Goal: Task Accomplishment & Management: Use online tool/utility

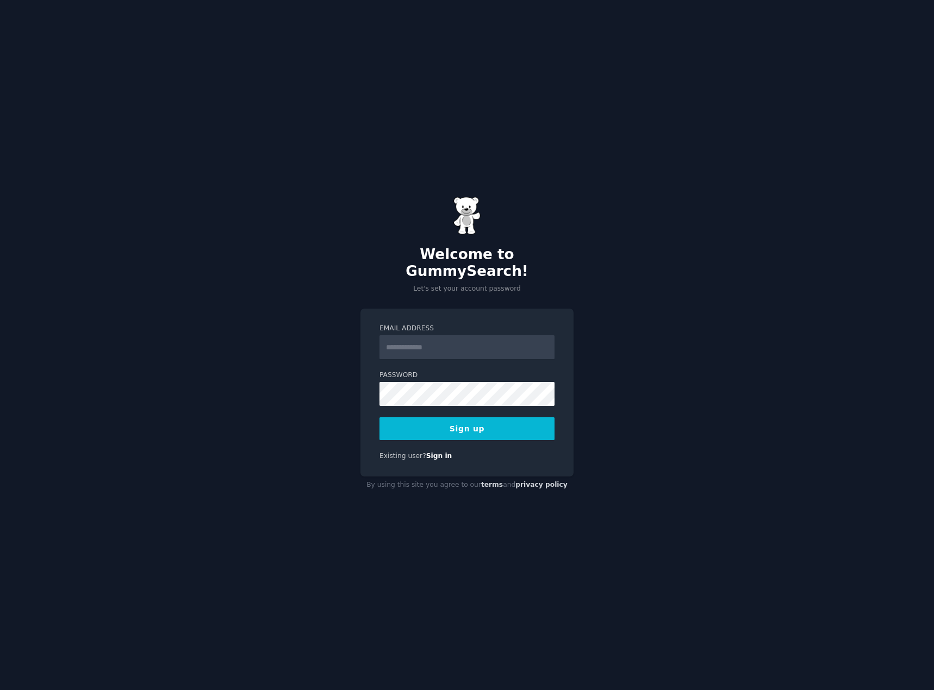
type input "**********"
click at [463, 424] on button "Sign up" at bounding box center [466, 428] width 175 height 23
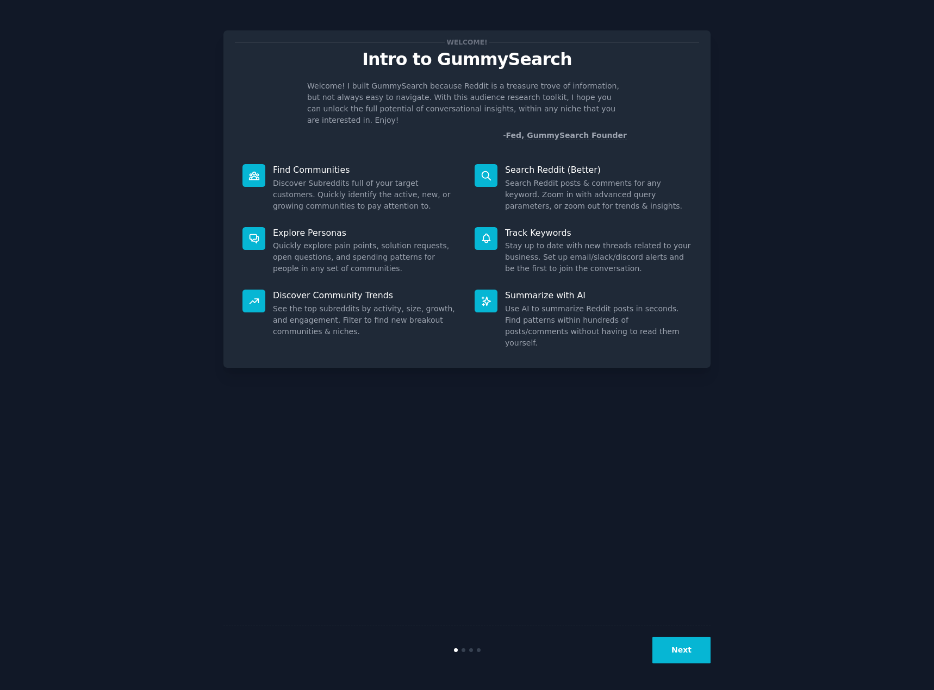
click at [687, 651] on button "Next" at bounding box center [681, 650] width 58 height 27
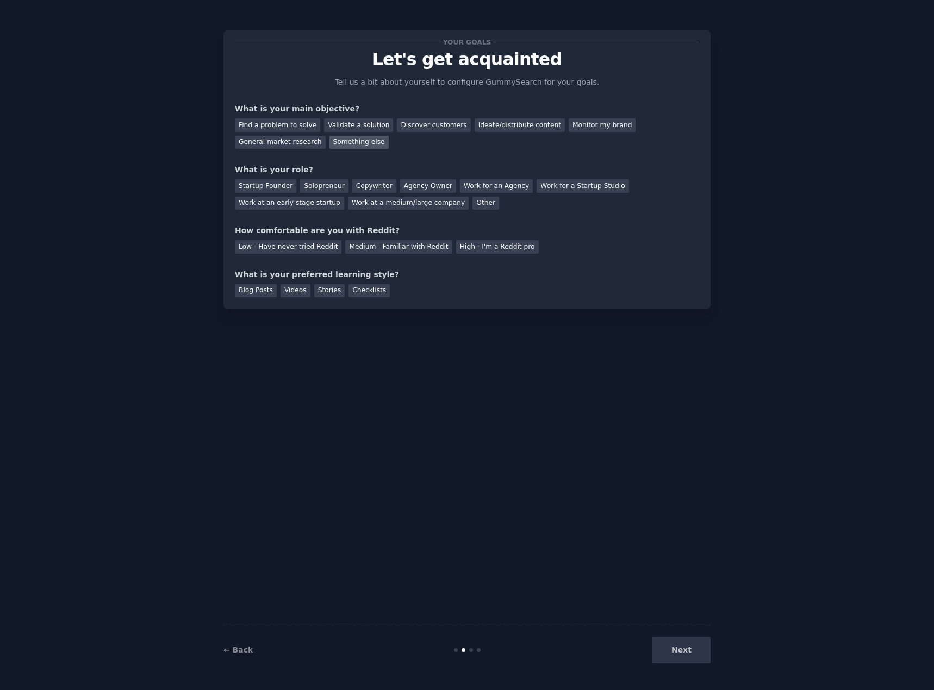
click at [329, 139] on div "Something else" at bounding box center [358, 143] width 59 height 14
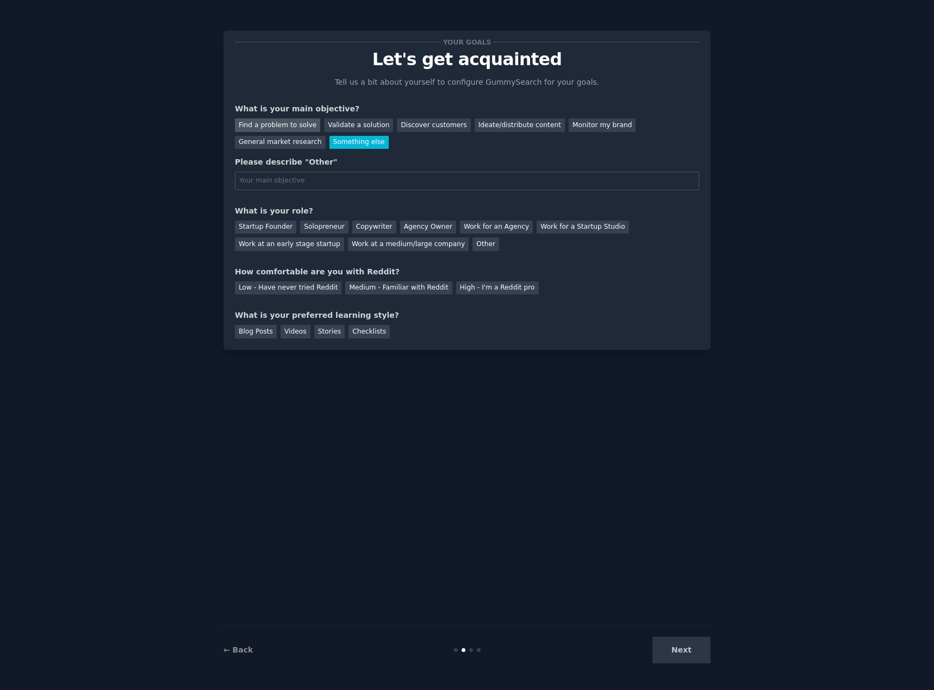
click at [274, 124] on div "Find a problem to solve" at bounding box center [277, 125] width 85 height 14
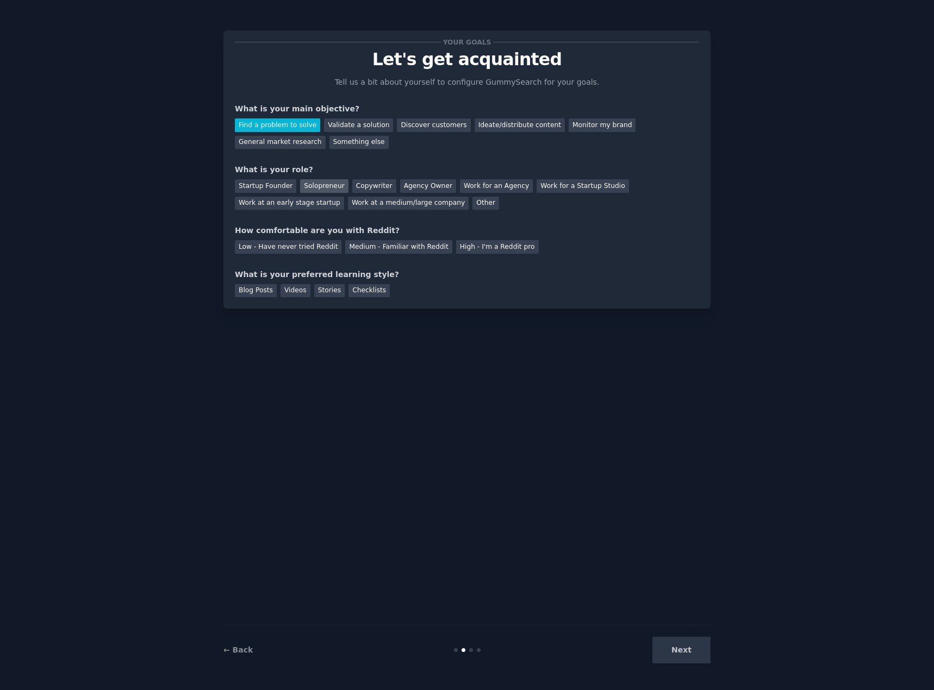
click at [316, 189] on div "Solopreneur" at bounding box center [324, 186] width 48 height 14
click at [367, 245] on div "Medium - Familiar with Reddit" at bounding box center [398, 247] width 107 height 14
click at [244, 291] on div "Blog Posts" at bounding box center [256, 291] width 42 height 14
click at [688, 651] on button "Next" at bounding box center [681, 650] width 58 height 27
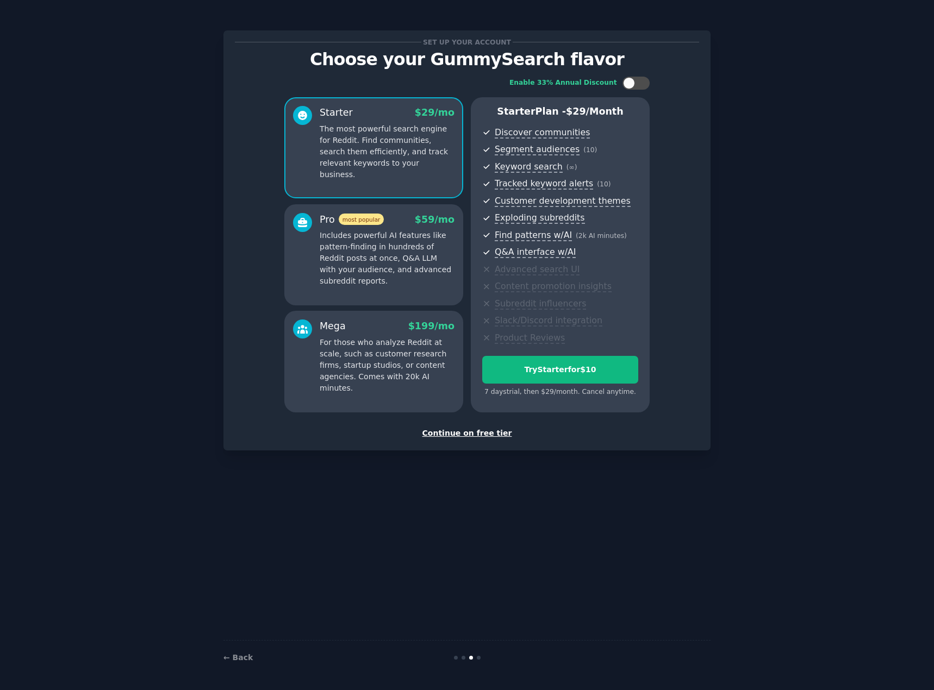
click at [465, 435] on div "Continue on free tier" at bounding box center [467, 433] width 464 height 11
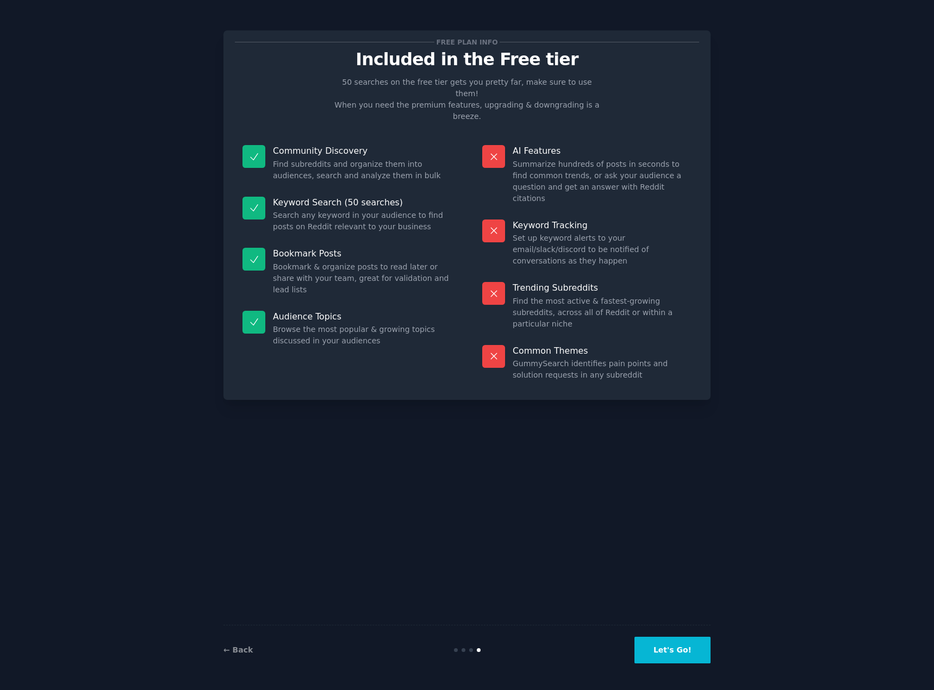
click at [670, 652] on button "Let's Go!" at bounding box center [672, 650] width 76 height 27
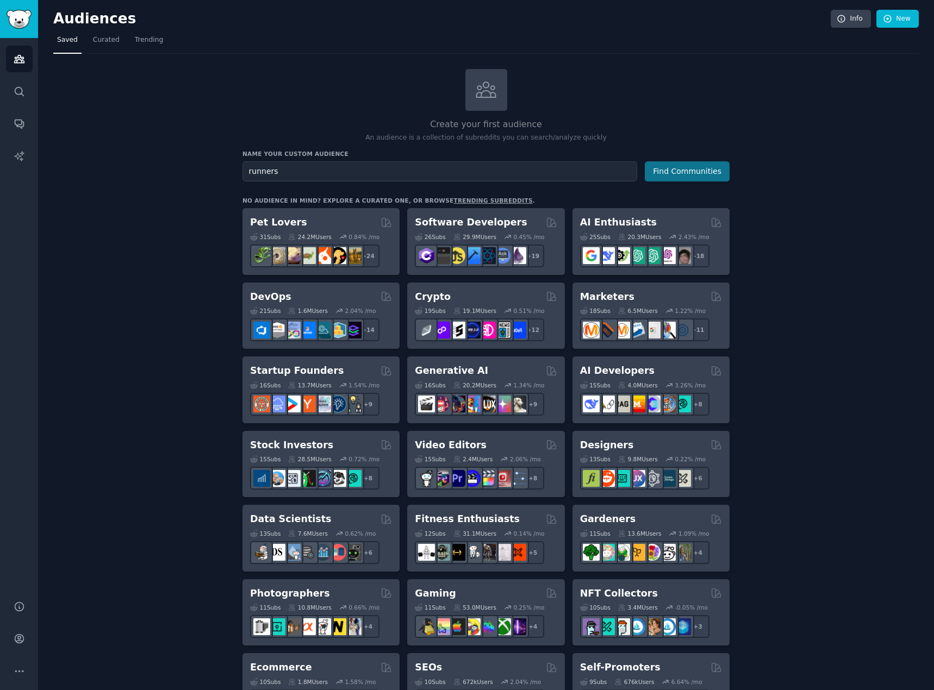
type input "runners"
click at [676, 170] on button "Find Communities" at bounding box center [687, 171] width 85 height 20
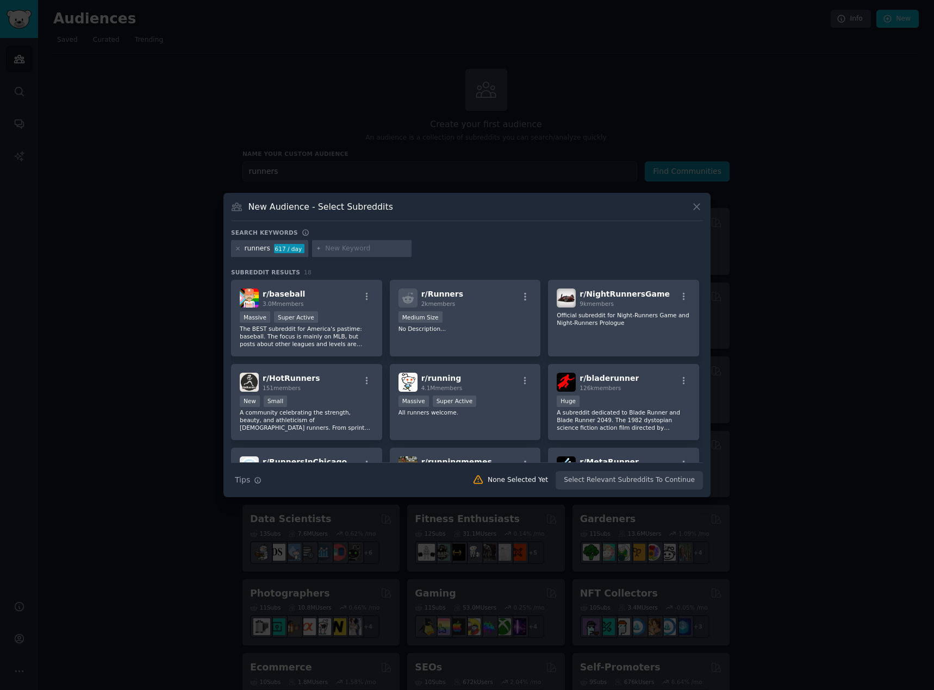
click at [701, 205] on icon at bounding box center [696, 206] width 11 height 11
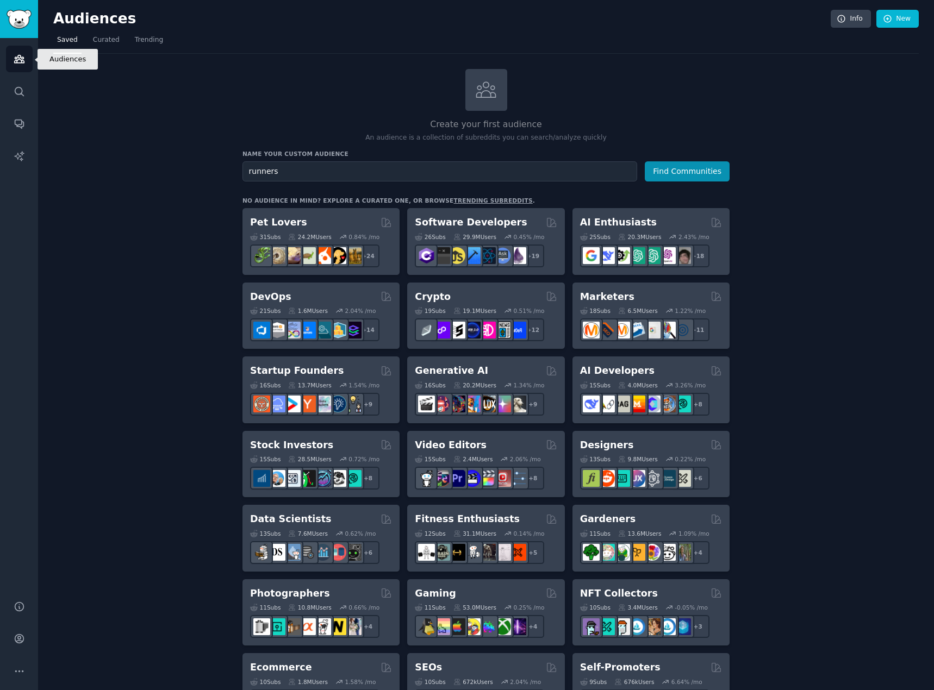
click at [16, 60] on icon "Sidebar" at bounding box center [19, 59] width 10 height 8
click at [142, 39] on span "Trending" at bounding box center [149, 40] width 28 height 10
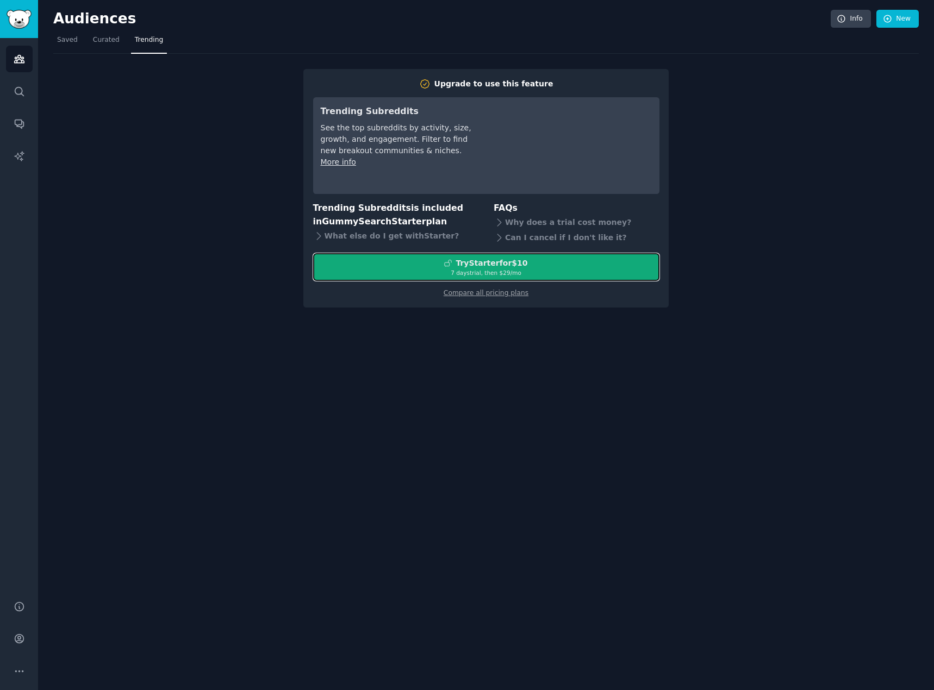
click at [443, 267] on div "Try Starter for $10" at bounding box center [486, 263] width 345 height 11
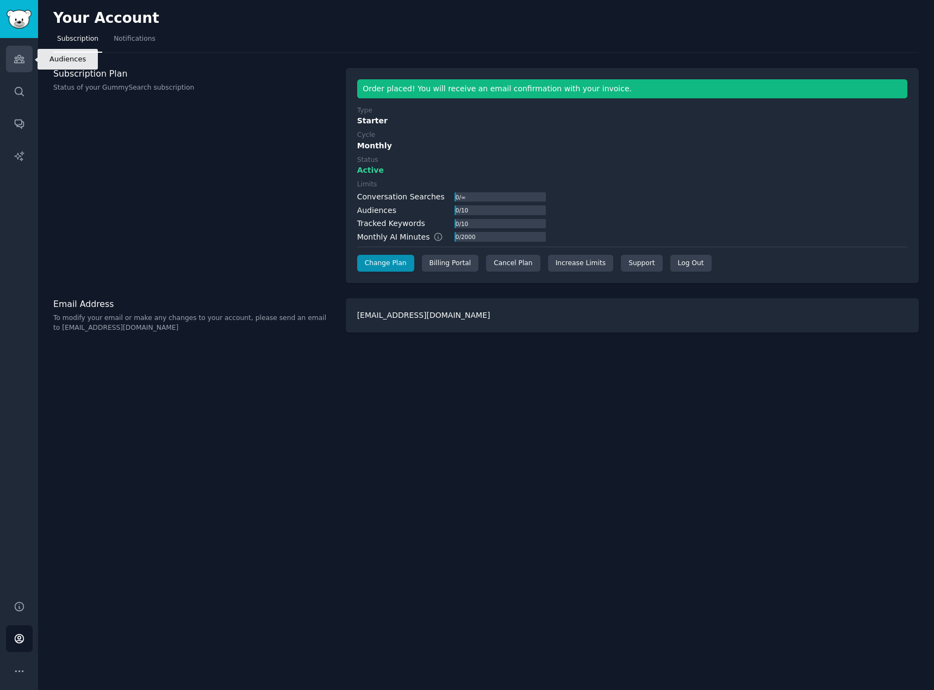
click at [16, 56] on icon "Sidebar" at bounding box center [19, 58] width 11 height 11
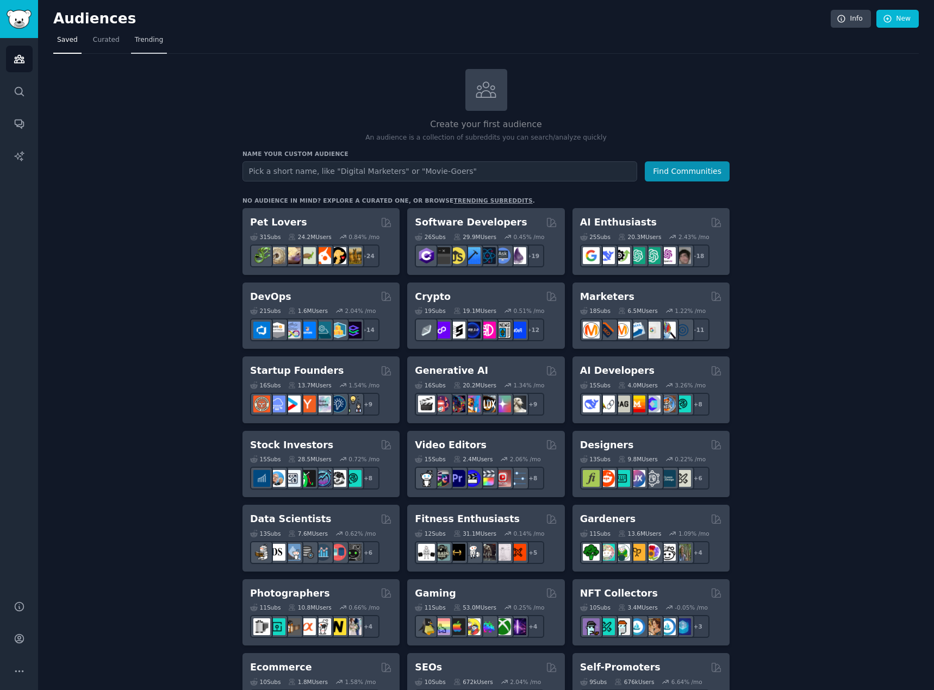
click at [141, 39] on span "Trending" at bounding box center [149, 40] width 28 height 10
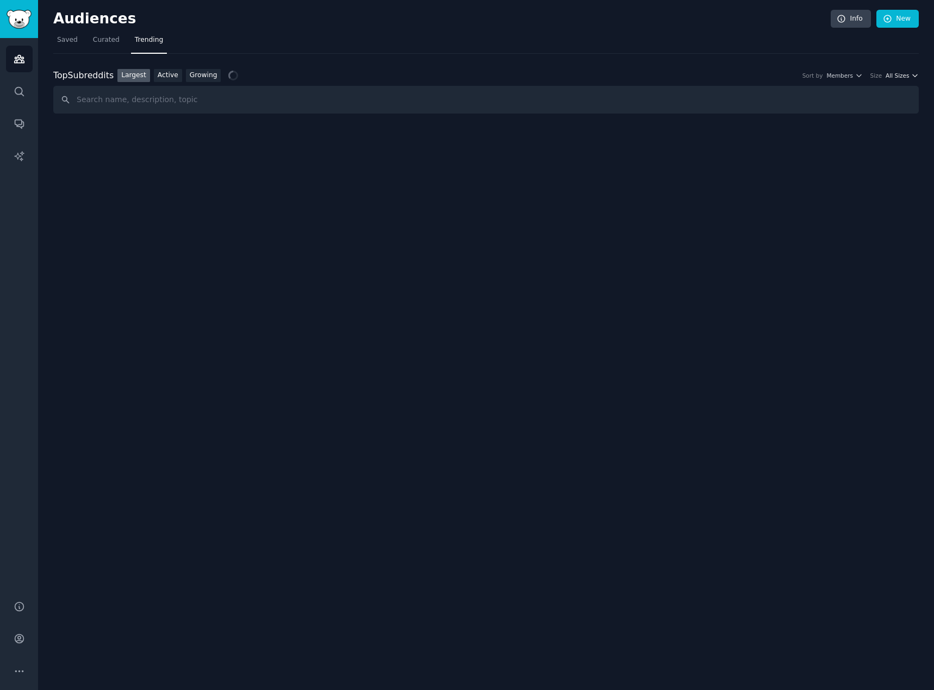
click at [906, 76] on span "All Sizes" at bounding box center [896, 76] width 23 height 8
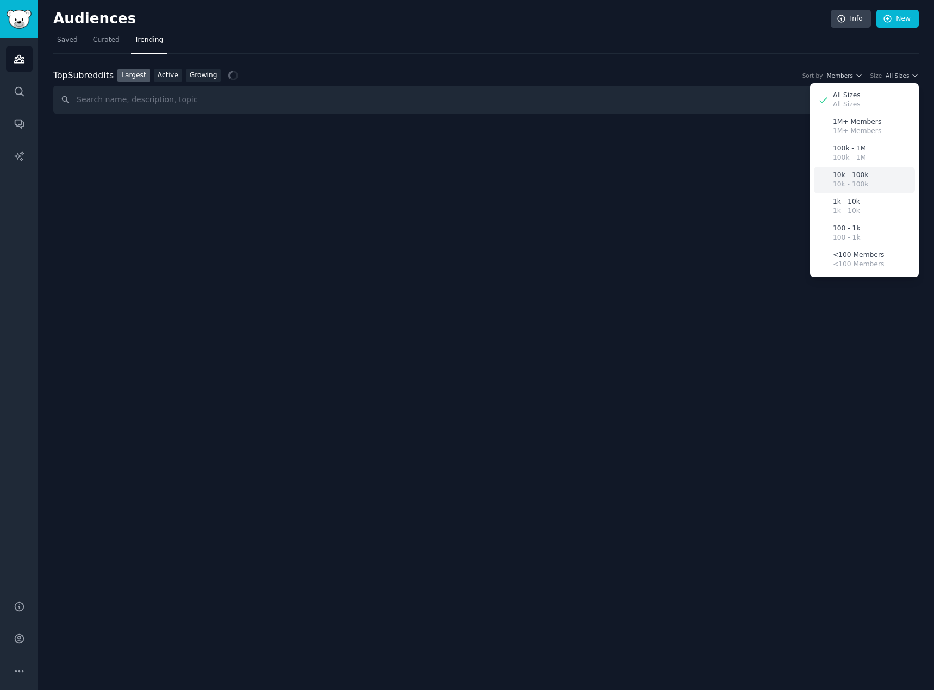
click at [846, 176] on p "10k - 100k" at bounding box center [850, 176] width 35 height 10
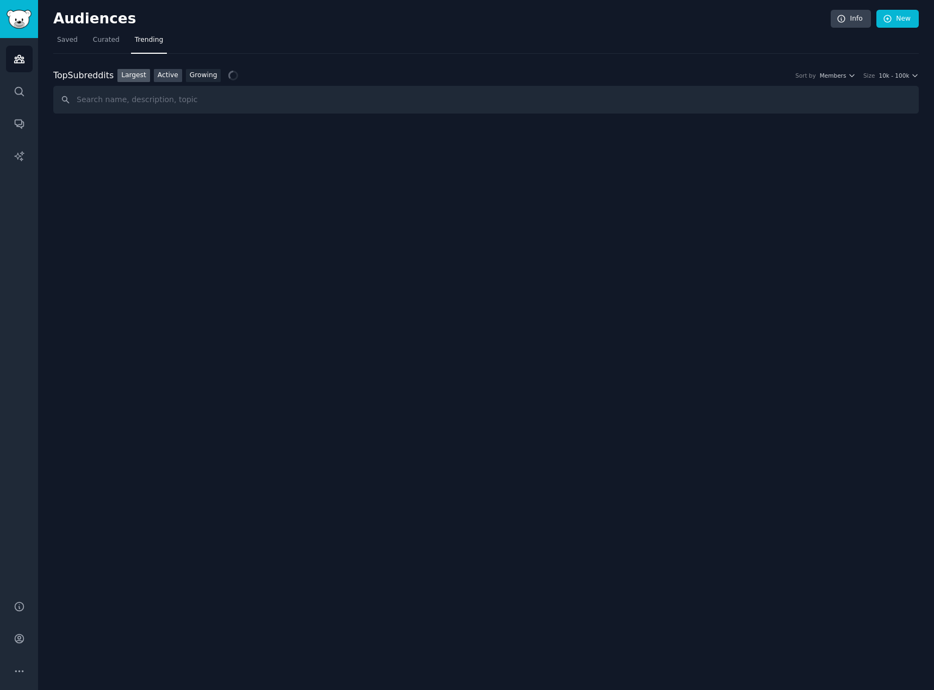
click at [158, 73] on link "Active" at bounding box center [168, 76] width 28 height 14
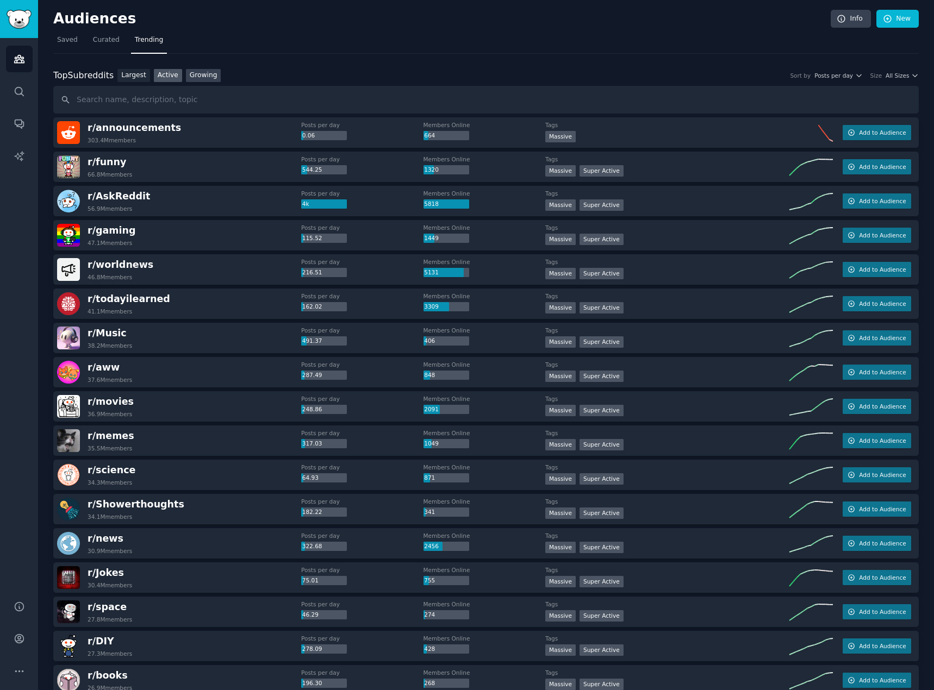
click at [188, 76] on link "Growing" at bounding box center [203, 76] width 35 height 14
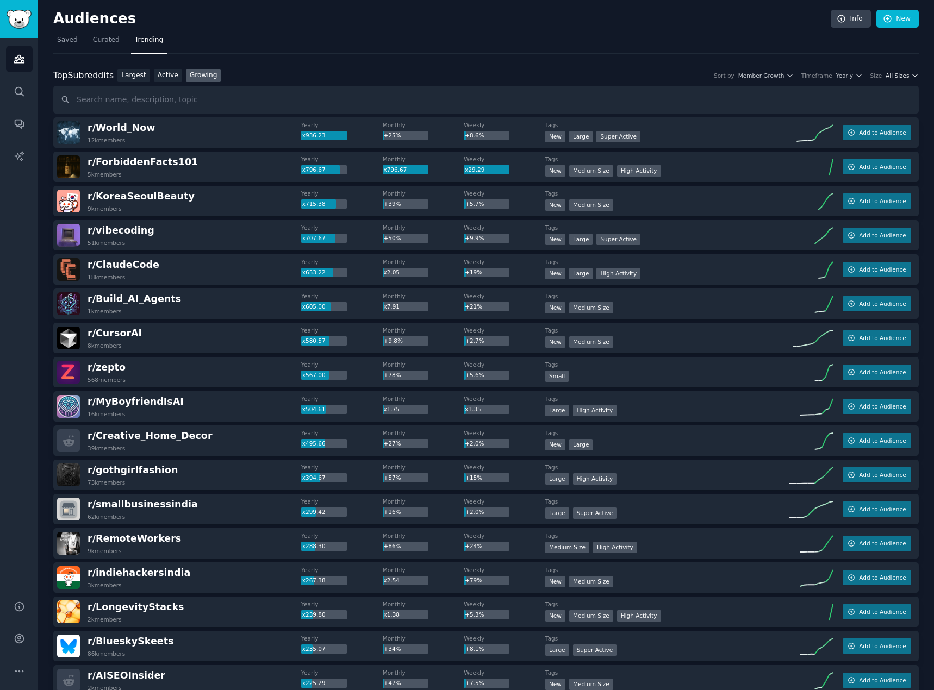
click at [895, 75] on span "All Sizes" at bounding box center [896, 76] width 23 height 8
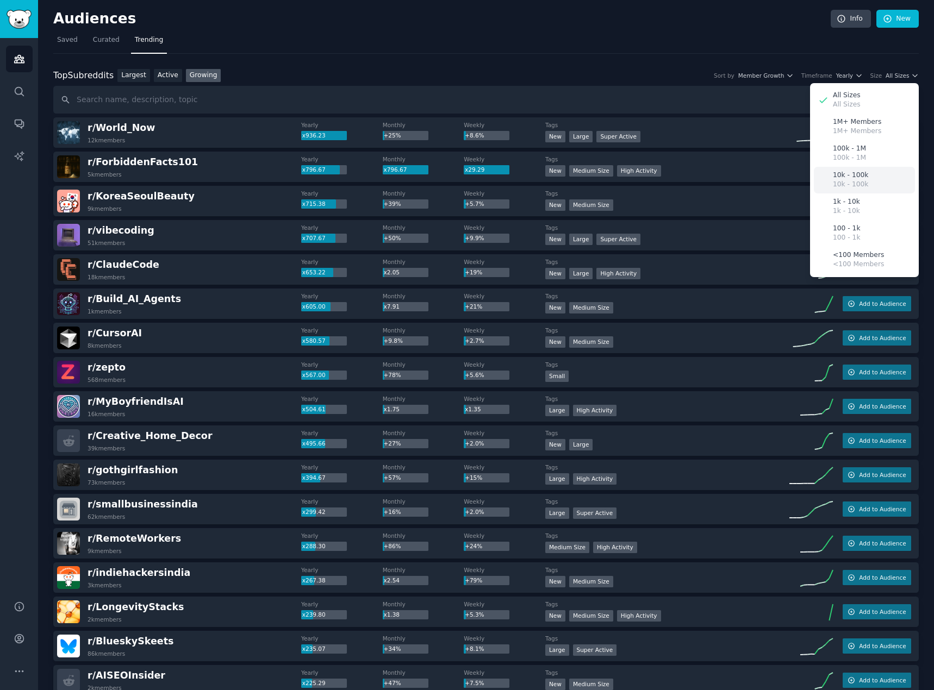
click at [859, 178] on p "10k - 100k" at bounding box center [850, 176] width 35 height 10
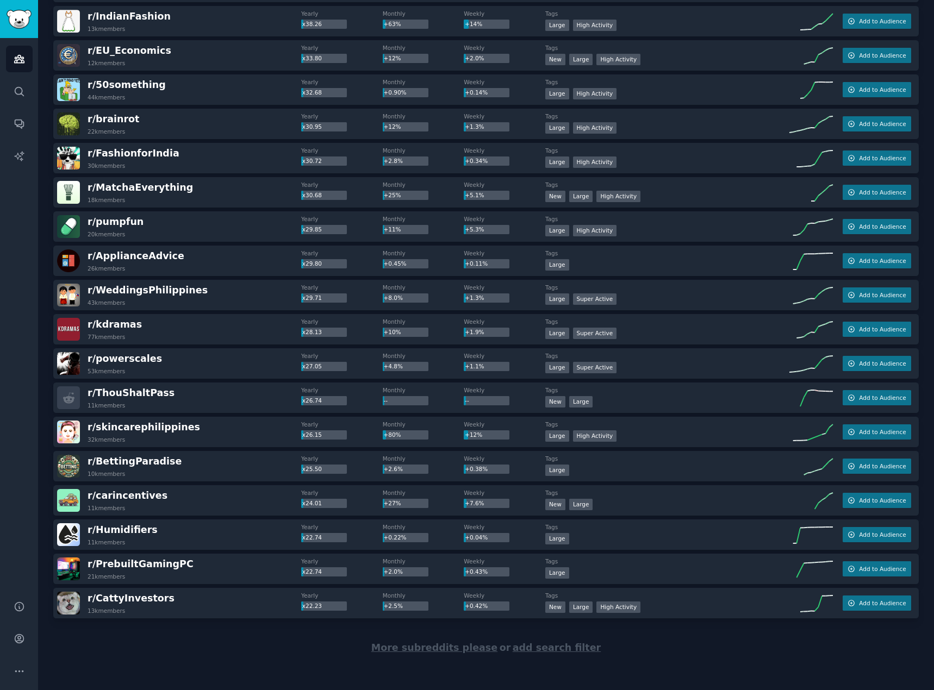
scroll to position [1210, 0]
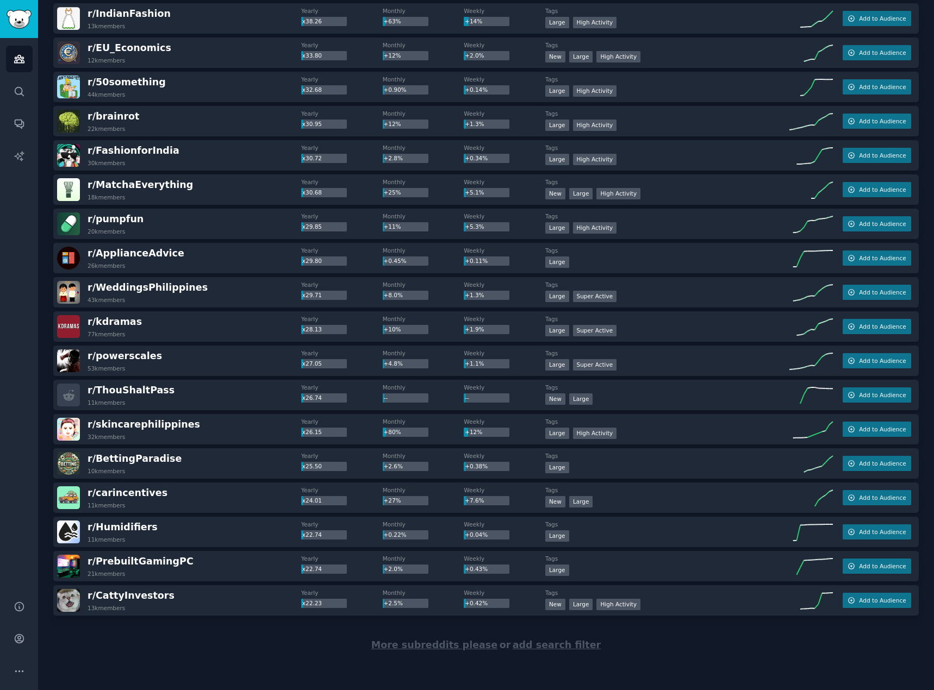
click at [446, 645] on span "More subreddits please" at bounding box center [434, 645] width 126 height 11
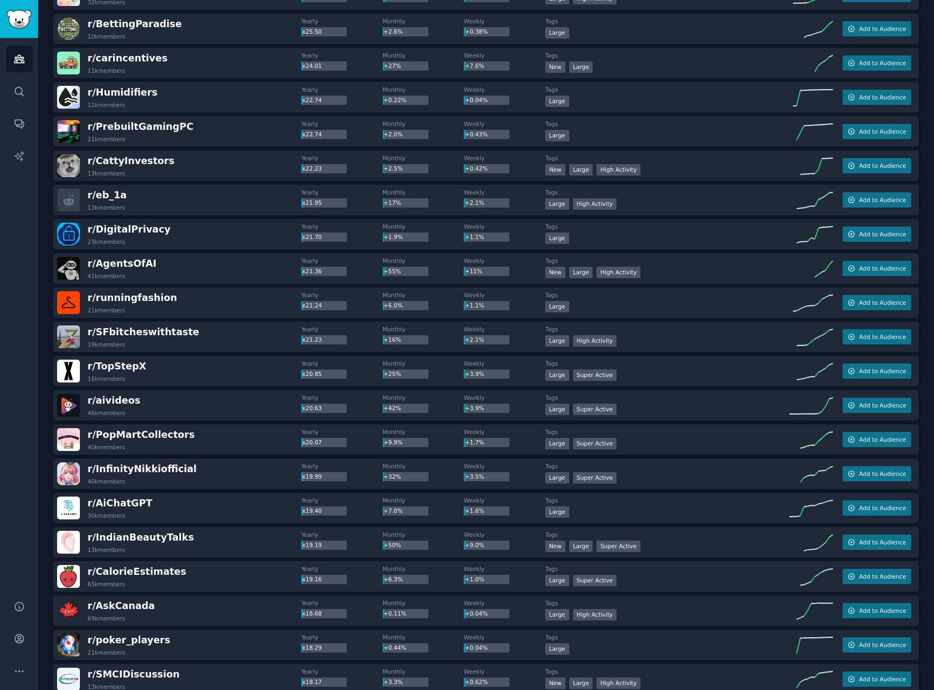
scroll to position [1699, 0]
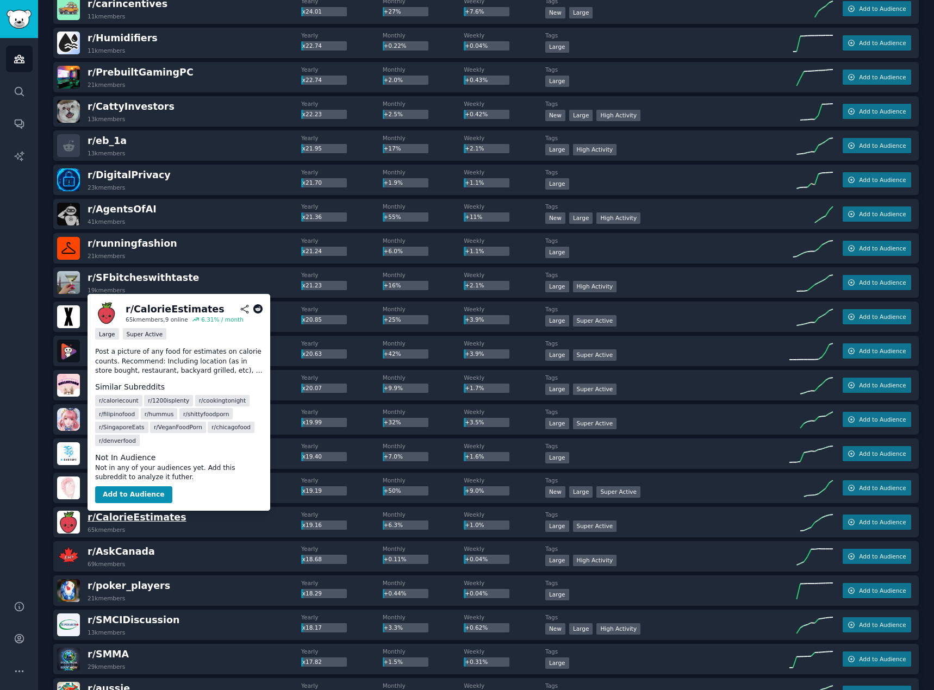
click at [140, 515] on span "r/ CalorieEstimates" at bounding box center [137, 517] width 99 height 11
click at [130, 514] on span "r/ CalorieEstimates" at bounding box center [137, 517] width 99 height 11
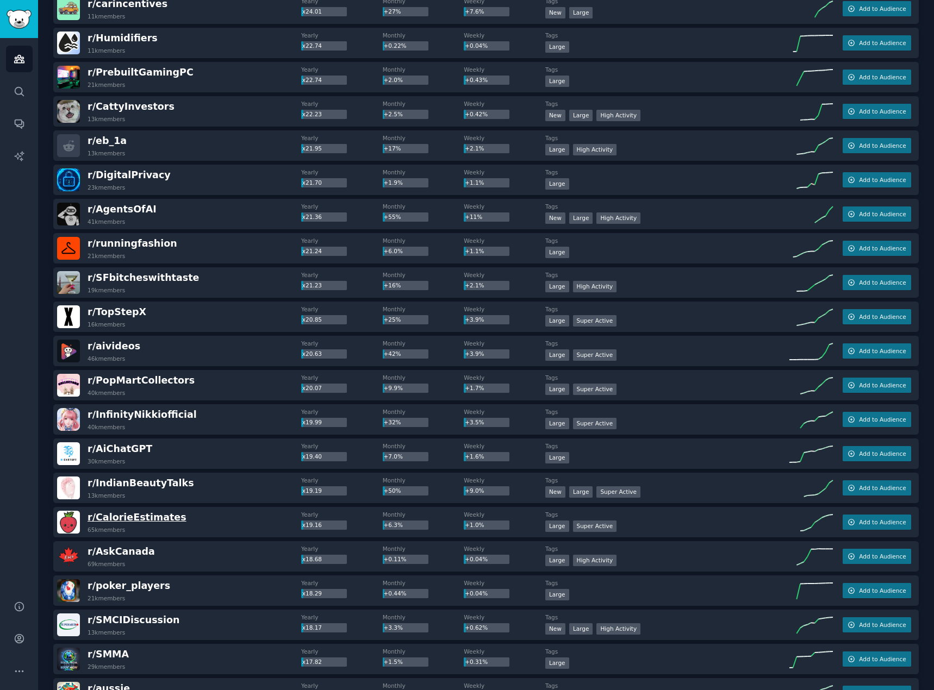
click at [105, 516] on span "r/ CalorieEstimates" at bounding box center [137, 517] width 99 height 11
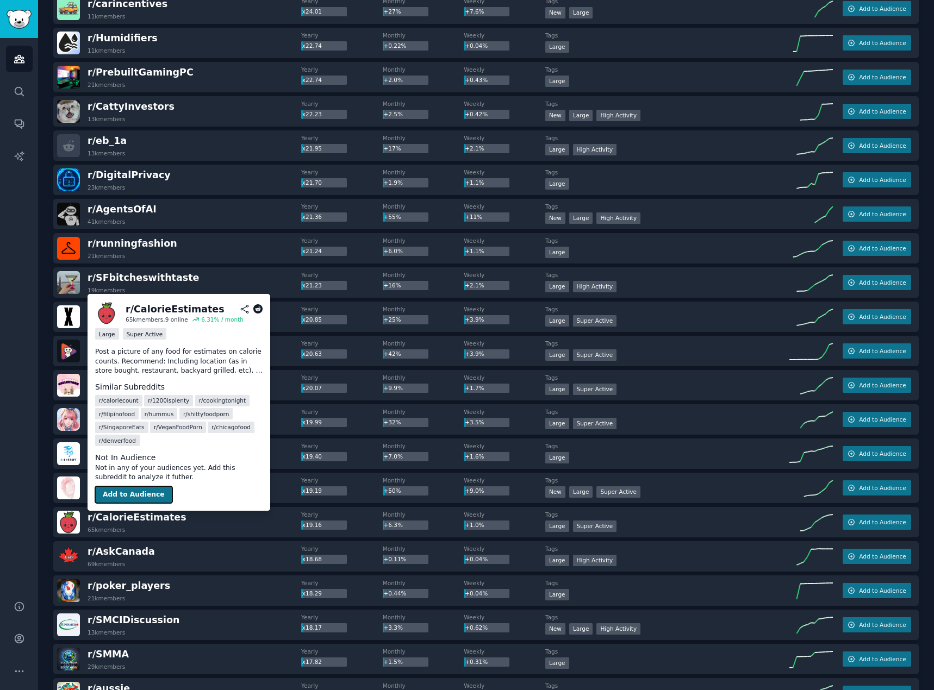
click at [113, 498] on button "Add to Audience" at bounding box center [133, 494] width 77 height 17
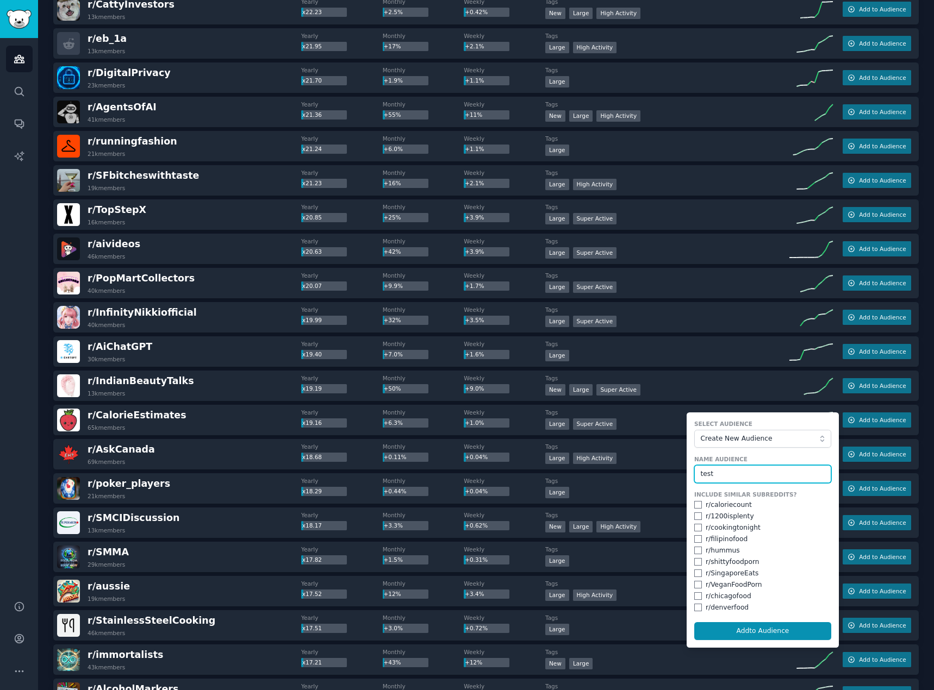
scroll to position [1808, 0]
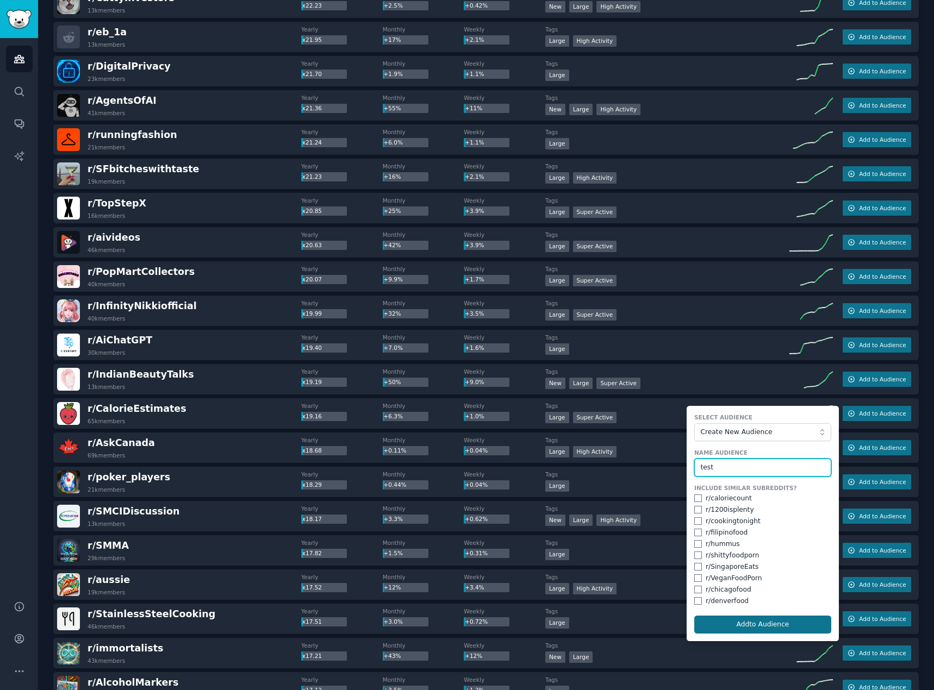
type input "test"
click at [736, 622] on button "Add to Audience" at bounding box center [762, 625] width 137 height 18
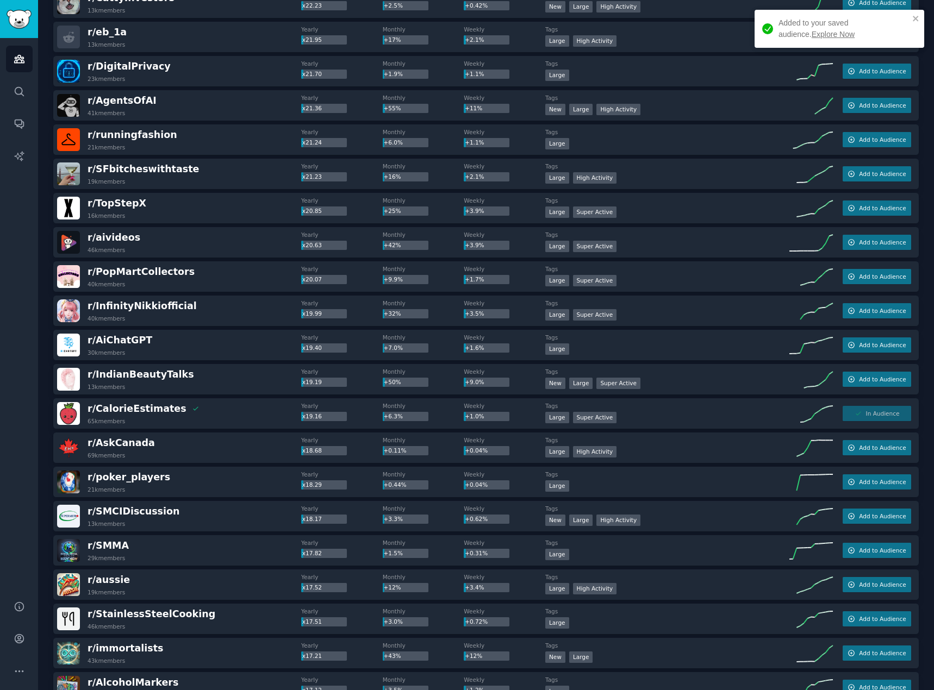
click at [811, 34] on link "Explore Now" at bounding box center [832, 34] width 43 height 9
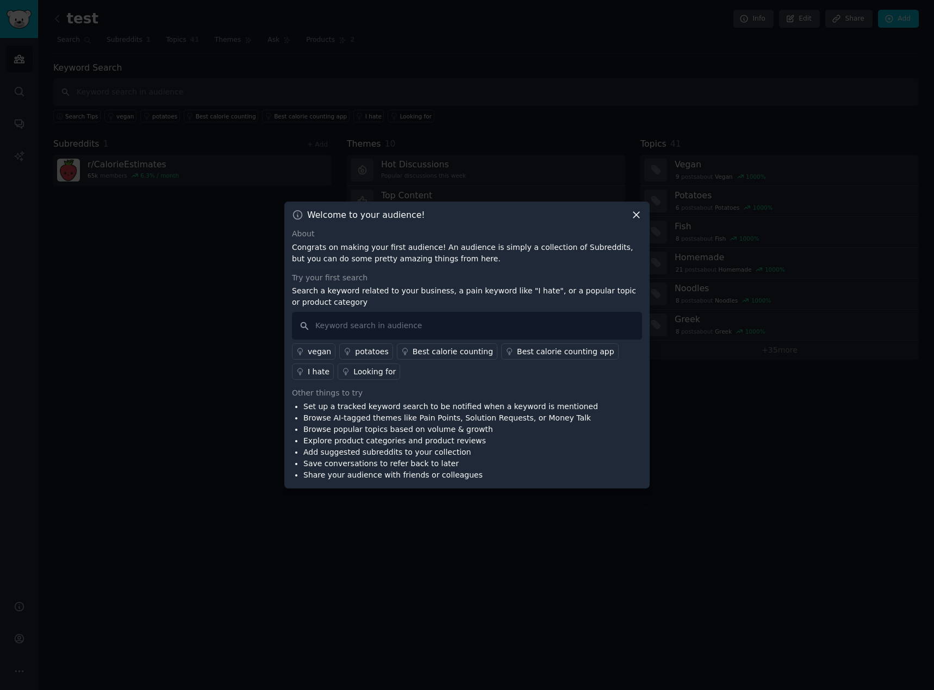
click at [639, 213] on icon at bounding box center [636, 216] width 6 height 6
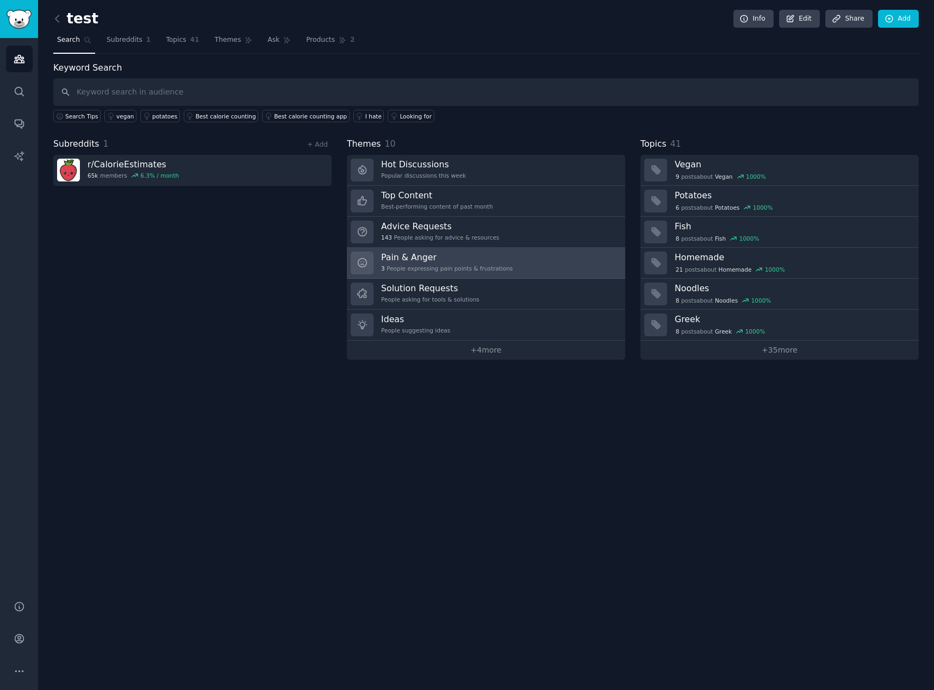
click at [429, 260] on h3 "Pain & Anger" at bounding box center [447, 257] width 132 height 11
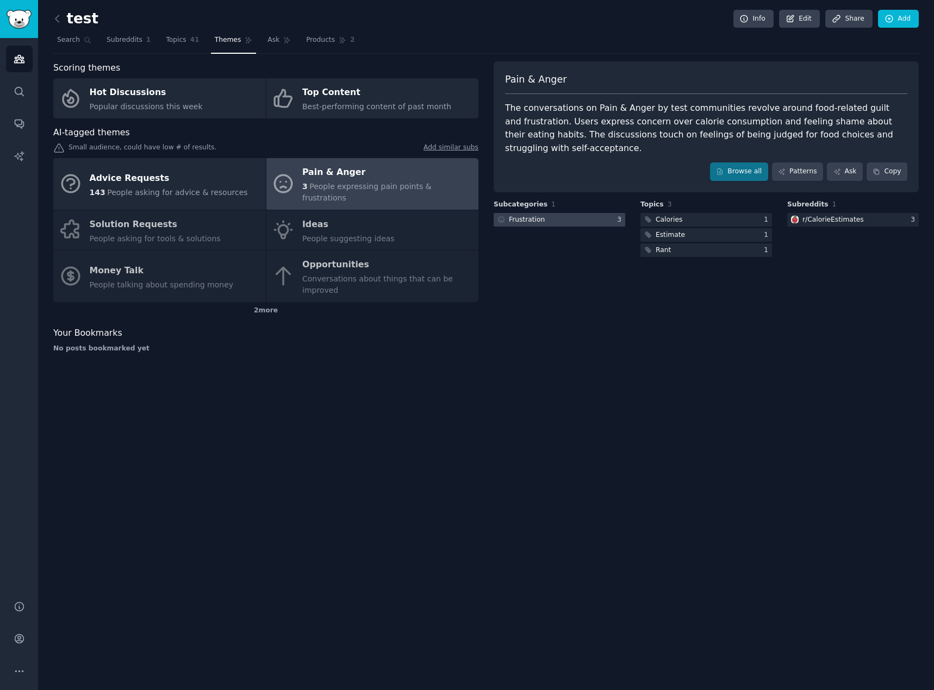
click at [535, 215] on div "Frustration" at bounding box center [527, 220] width 36 height 10
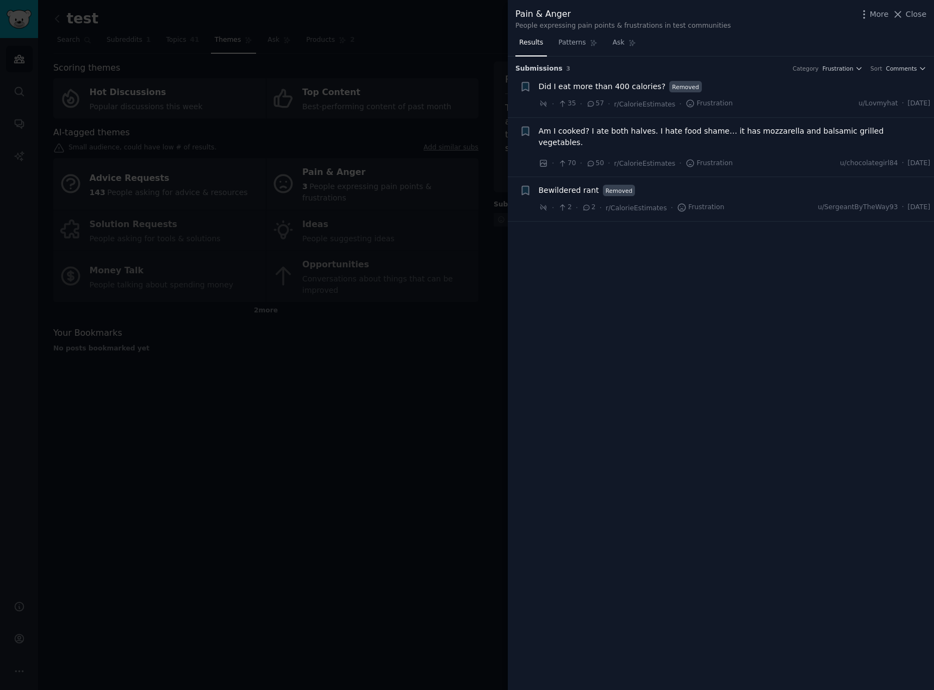
click at [475, 381] on div at bounding box center [467, 345] width 934 height 690
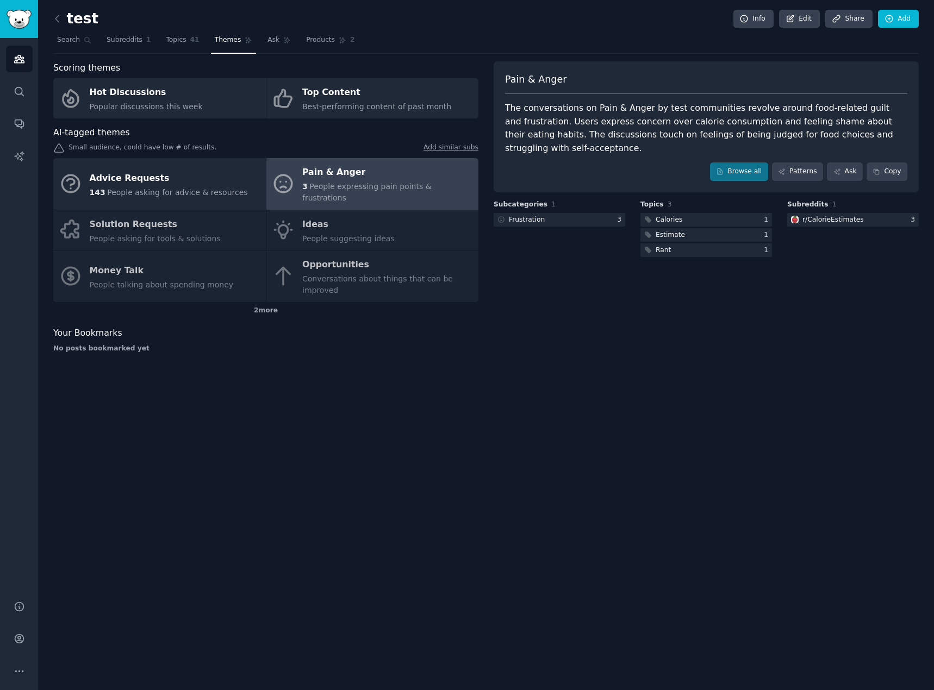
click at [405, 223] on div "Advice Requests 143 People asking for advice & resources Pain & Anger 3 People …" at bounding box center [265, 230] width 425 height 144
click at [355, 221] on div "Advice Requests 143 People asking for advice & resources Pain & Anger 3 People …" at bounding box center [265, 230] width 425 height 144
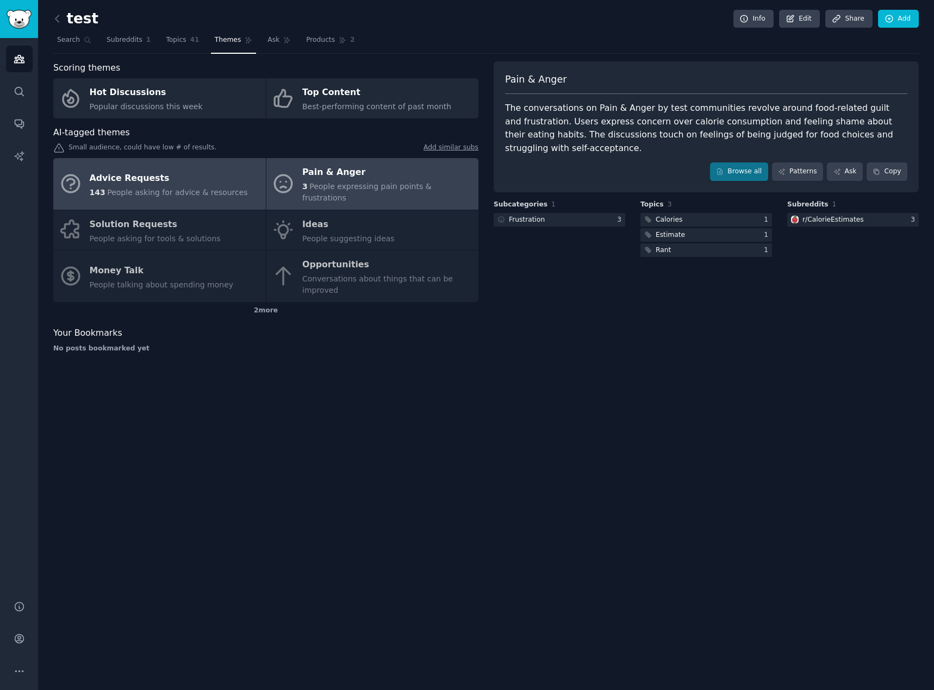
click at [173, 174] on div "Advice Requests" at bounding box center [169, 178] width 158 height 17
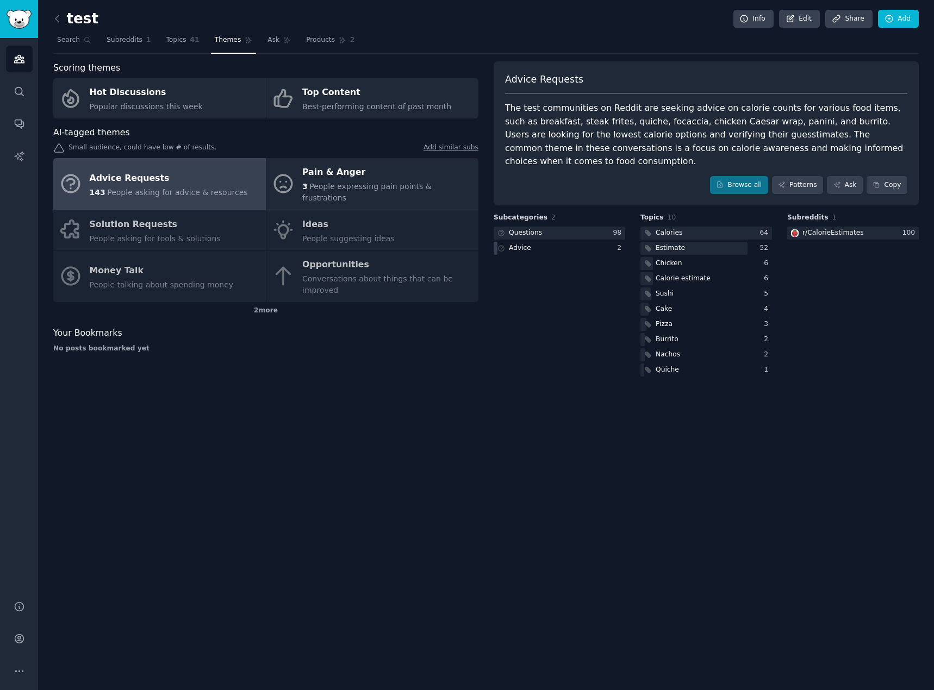
click at [516, 243] on div "Advice" at bounding box center [520, 248] width 22 height 10
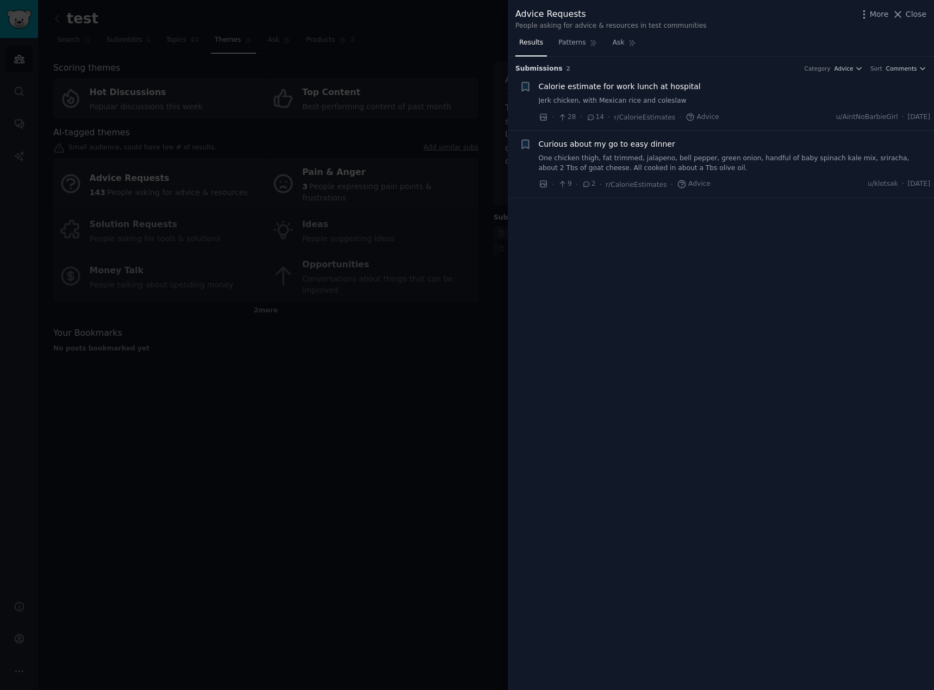
click at [413, 342] on div at bounding box center [467, 345] width 934 height 690
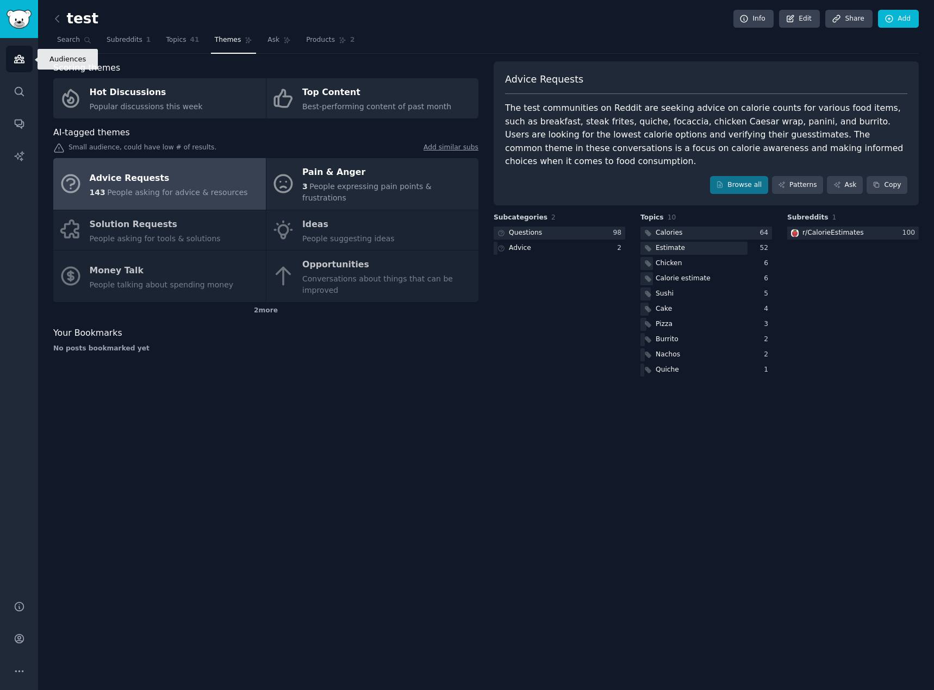
click at [23, 66] on link "Audiences" at bounding box center [19, 59] width 27 height 27
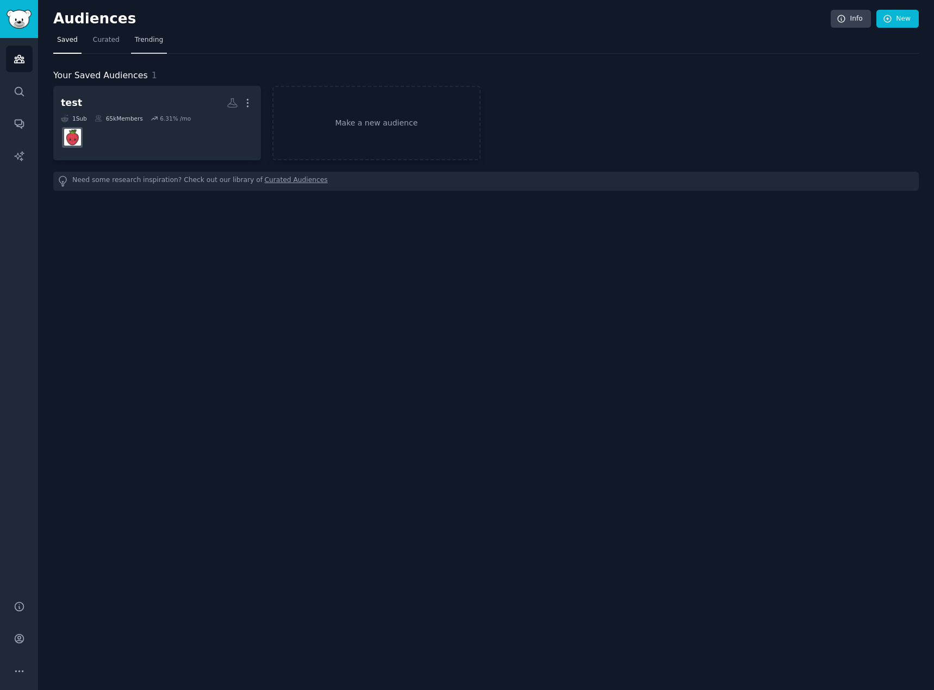
click at [138, 33] on link "Trending" at bounding box center [149, 43] width 36 height 22
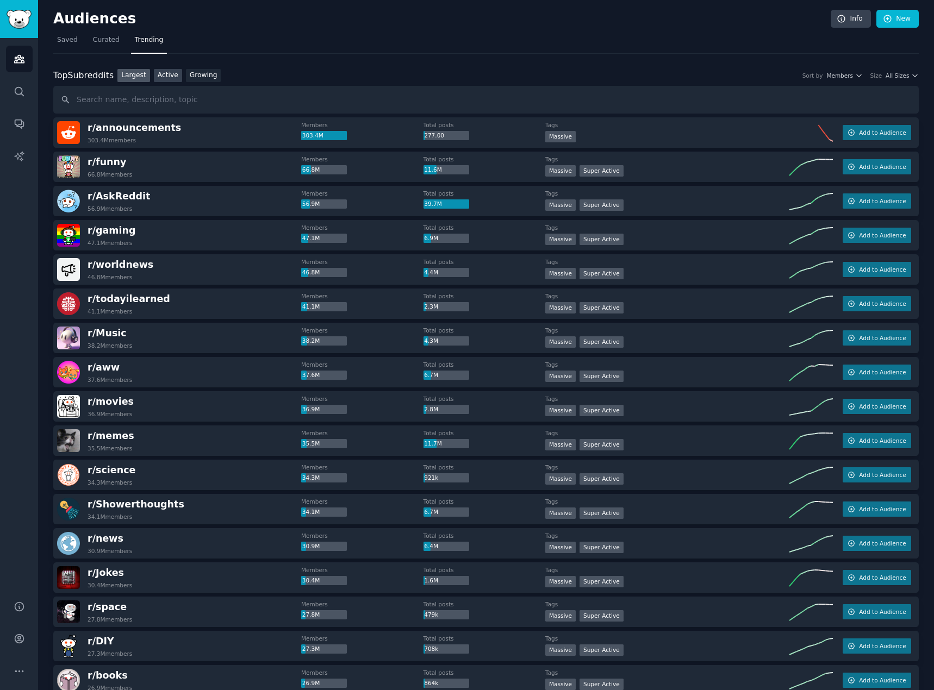
click at [163, 76] on link "Active" at bounding box center [168, 76] width 28 height 14
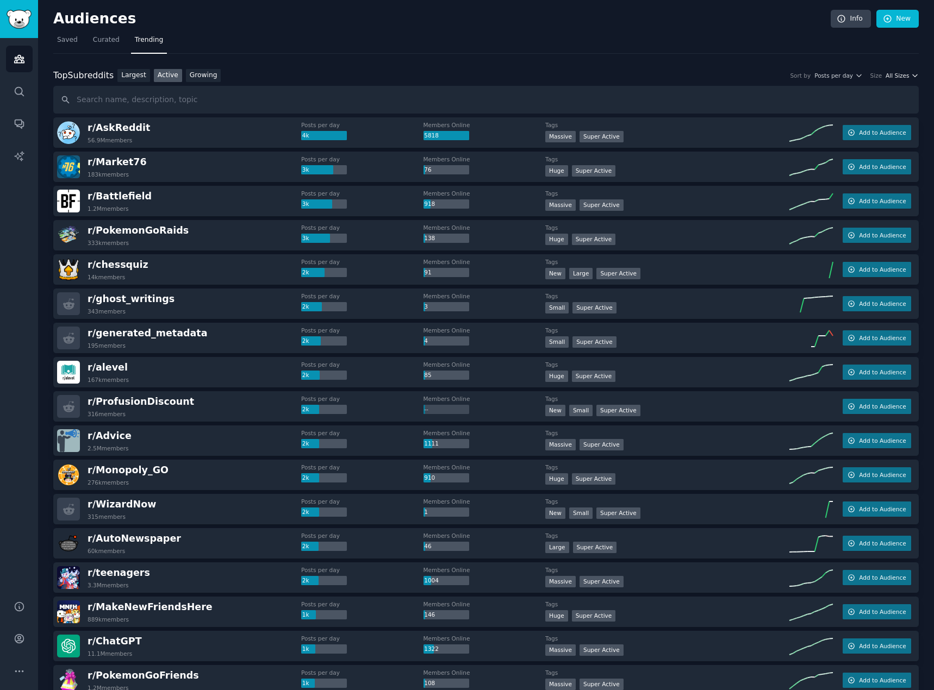
click at [903, 74] on span "All Sizes" at bounding box center [896, 76] width 23 height 8
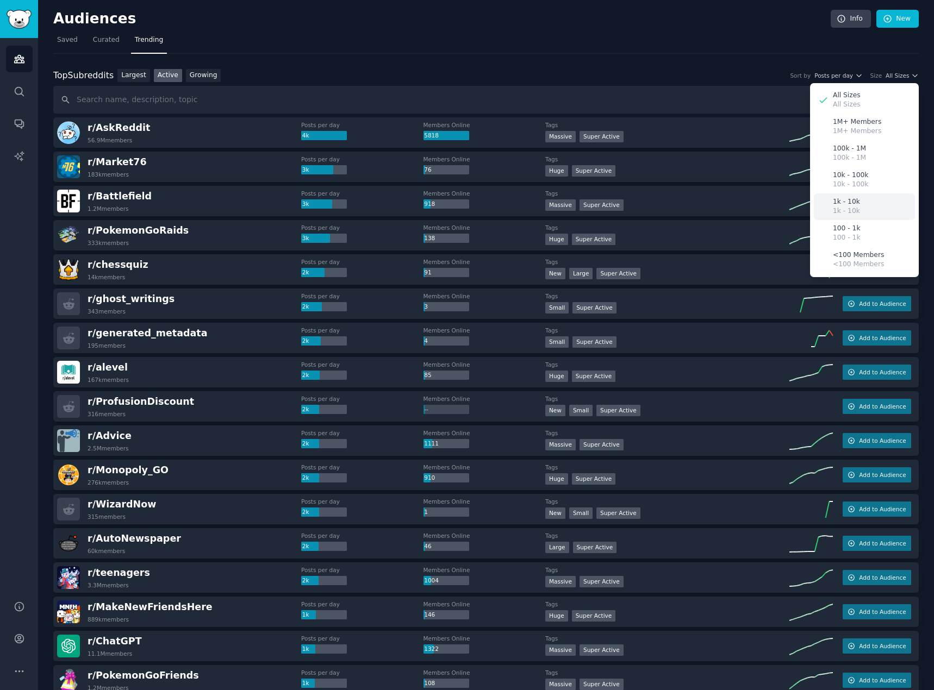
click at [853, 202] on p "1k - 10k" at bounding box center [846, 202] width 27 height 10
